Goal: Transaction & Acquisition: Purchase product/service

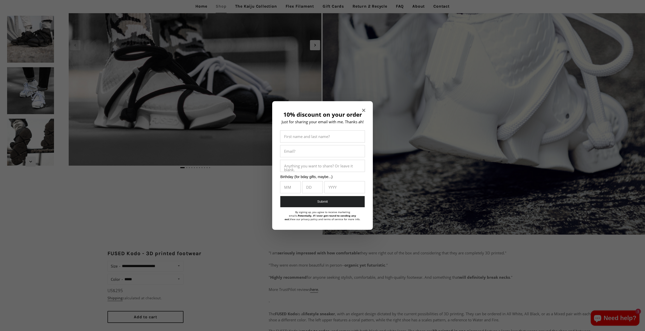
scroll to position [236, 0]
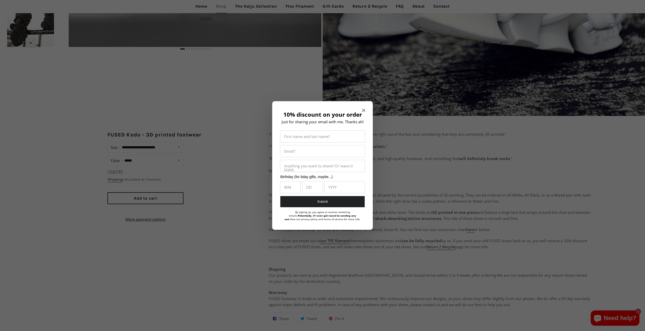
click at [364, 111] on icon "Close modal" at bounding box center [363, 110] width 3 height 3
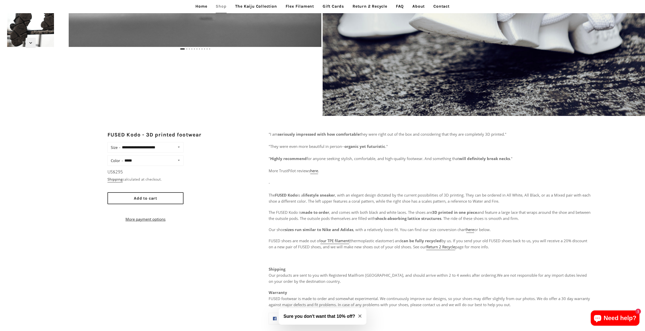
click at [19, 19] on img at bounding box center [30, 23] width 49 height 49
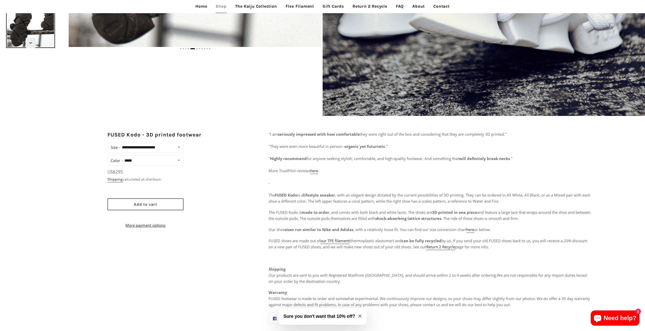
click at [138, 207] on button "Add to cart" at bounding box center [145, 204] width 76 height 12
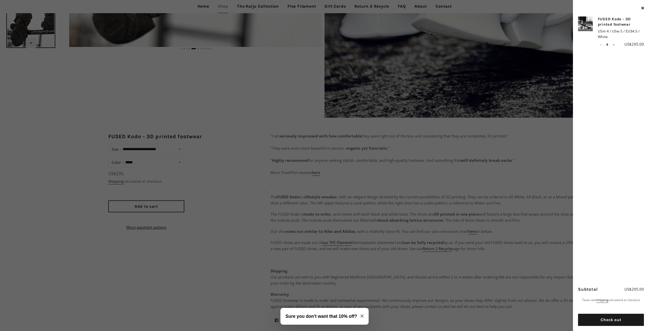
click at [362, 315] on icon "Close modal" at bounding box center [361, 315] width 3 height 3
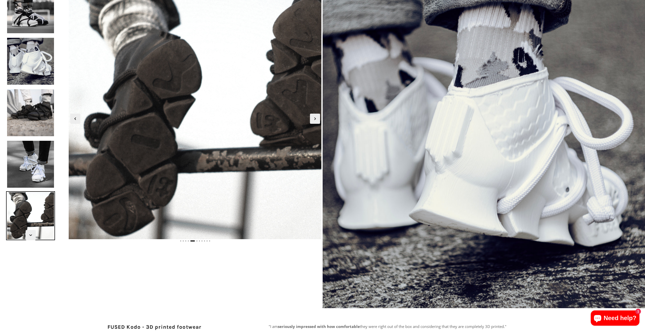
scroll to position [0, 0]
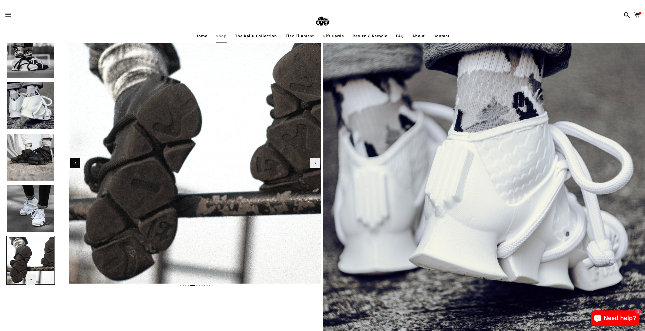
click at [76, 163] on icon "Previous slide" at bounding box center [75, 163] width 6 height 6
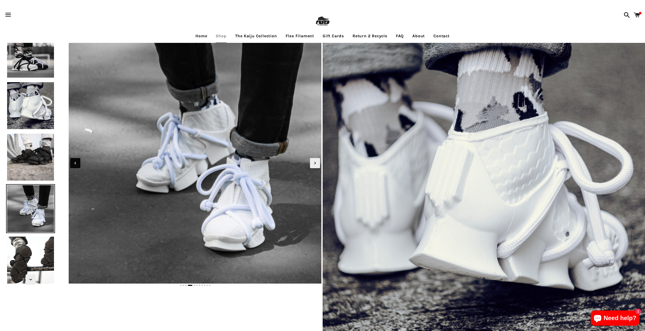
click at [77, 159] on span "Previous slide" at bounding box center [75, 163] width 10 height 10
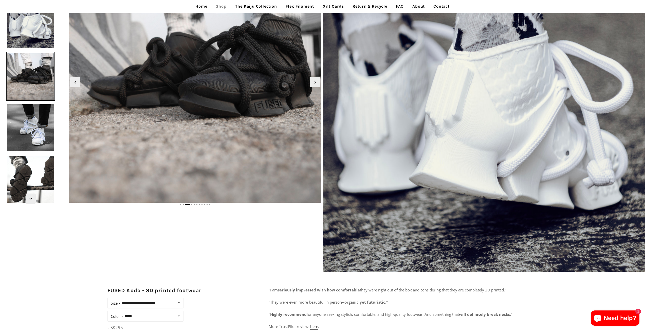
scroll to position [135, 0]
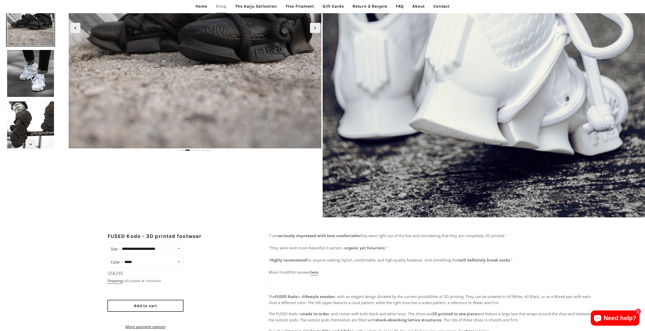
click at [626, 319] on span "Need help?" at bounding box center [620, 318] width 33 height 8
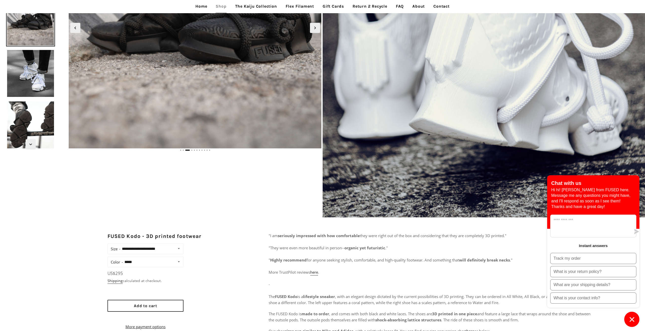
click at [632, 322] on icon "Chat window" at bounding box center [632, 319] width 8 height 8
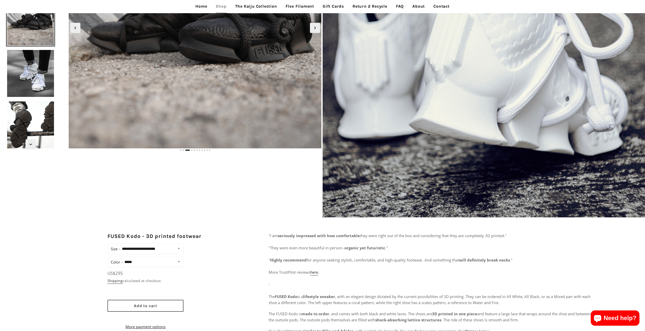
click at [143, 305] on span "Add to cart" at bounding box center [145, 305] width 23 height 5
